Goal: Check status: Check status

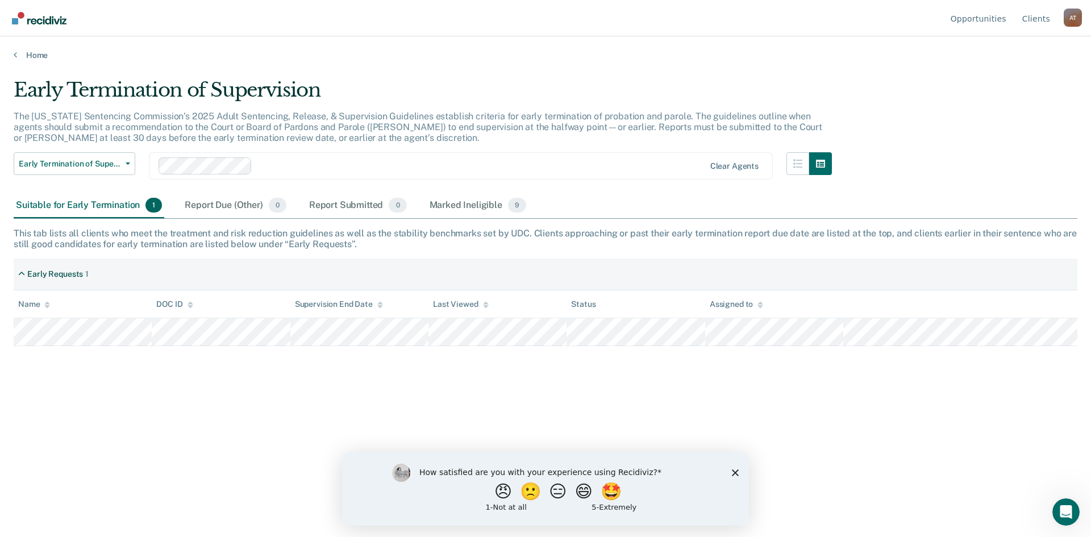
click at [736, 473] on polygon "Close survey" at bounding box center [735, 472] width 7 height 7
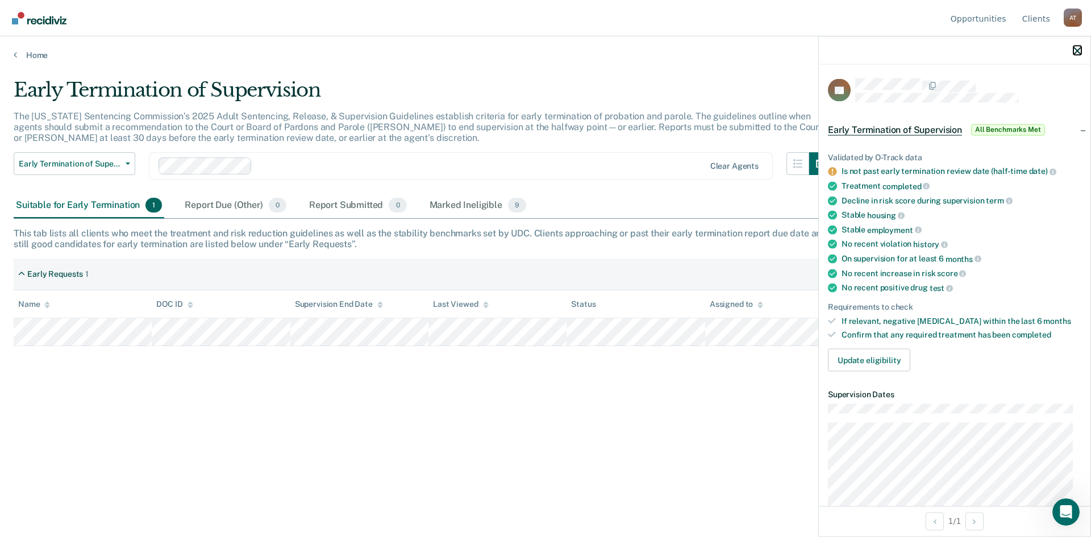
click at [1080, 49] on icon "button" at bounding box center [1077, 51] width 8 height 8
